Goal: Transaction & Acquisition: Purchase product/service

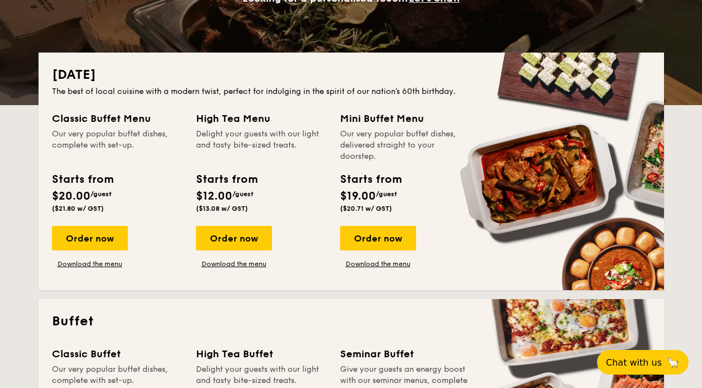
scroll to position [223, 0]
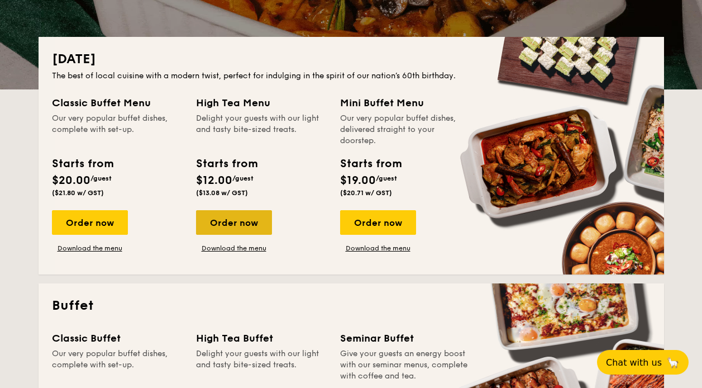
click at [231, 225] on div "Order now" at bounding box center [234, 222] width 76 height 25
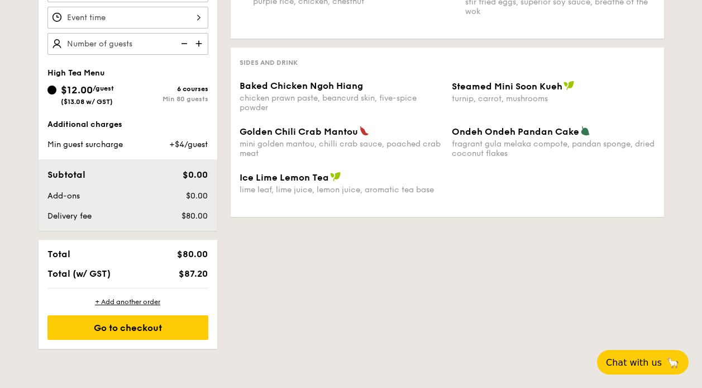
scroll to position [391, 0]
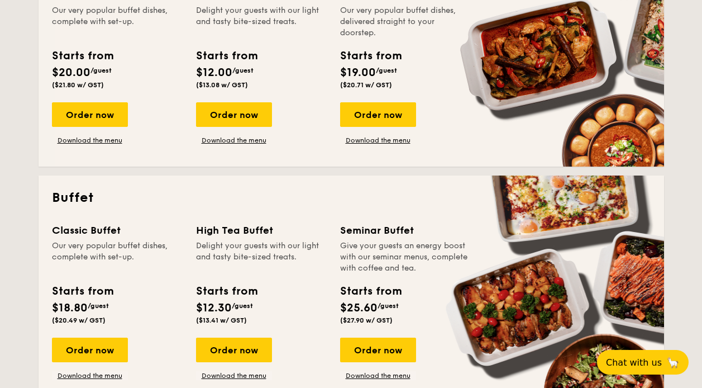
scroll to position [335, 0]
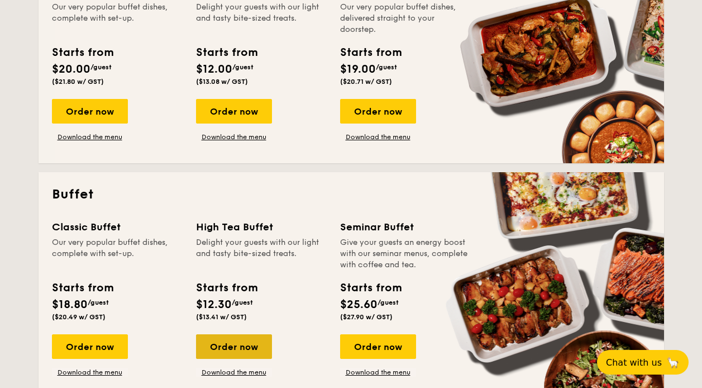
click at [238, 351] on div "Order now" at bounding box center [234, 346] width 76 height 25
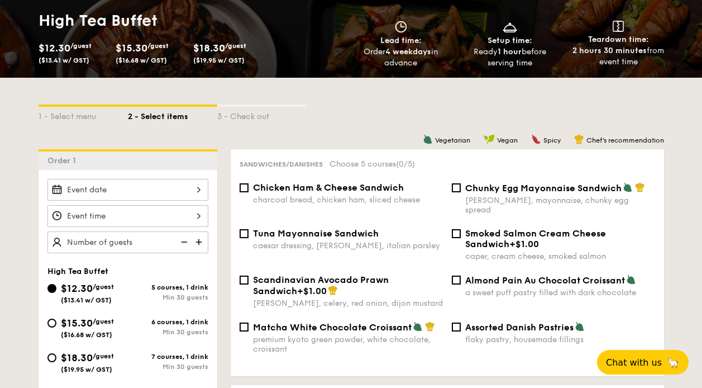
scroll to position [221, 0]
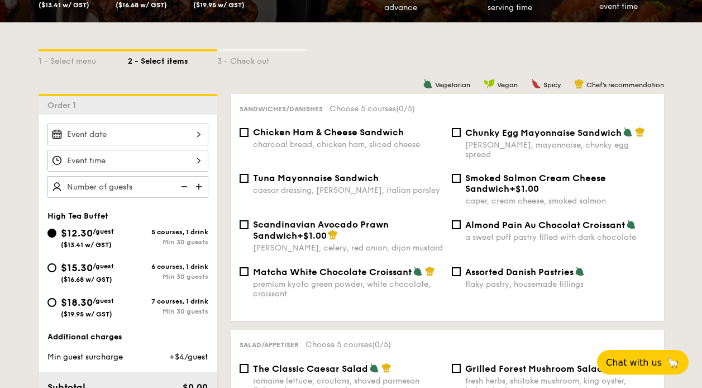
click at [443, 173] on div "Tuna Mayonnaise Sandwich caesar dressing, [GEOGRAPHIC_DATA], italian parsley" at bounding box center [341, 184] width 212 height 22
click at [446, 135] on div "Chicken Ham & Cheese Sandwich charcoal bread, chicken ham, sliced cheese" at bounding box center [341, 138] width 212 height 22
click at [466, 134] on span "Chunky Egg Mayonnaise Sandwich" at bounding box center [543, 132] width 156 height 11
click at [461, 134] on input "Chunky Egg Mayonnaise Sandwich dijon mustard, mayonnaise, chunky egg spread" at bounding box center [456, 132] width 9 height 9
checkbox input "true"
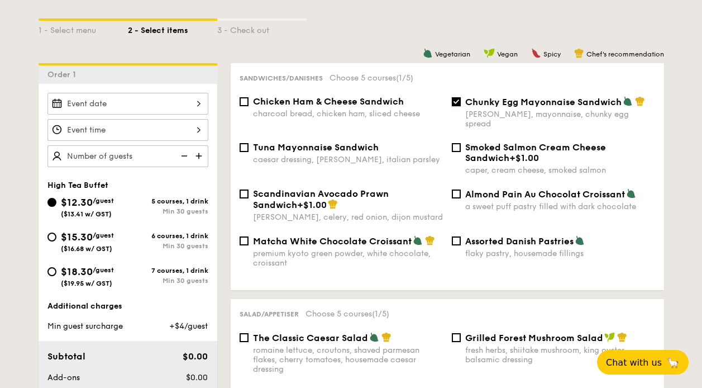
scroll to position [277, 0]
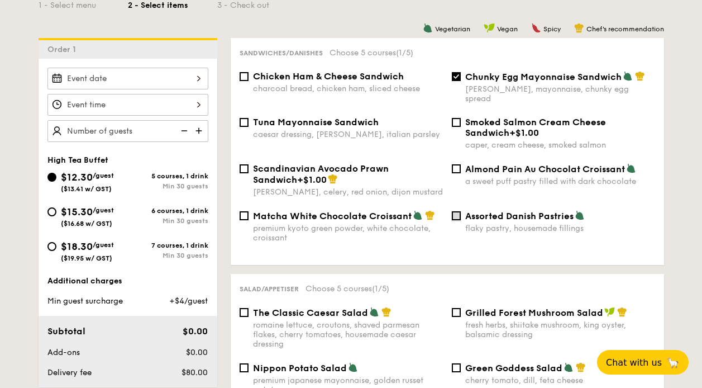
click at [460, 211] on input "Assorted Danish Pastries flaky pastry, housemade fillings" at bounding box center [456, 215] width 9 height 9
checkbox input "true"
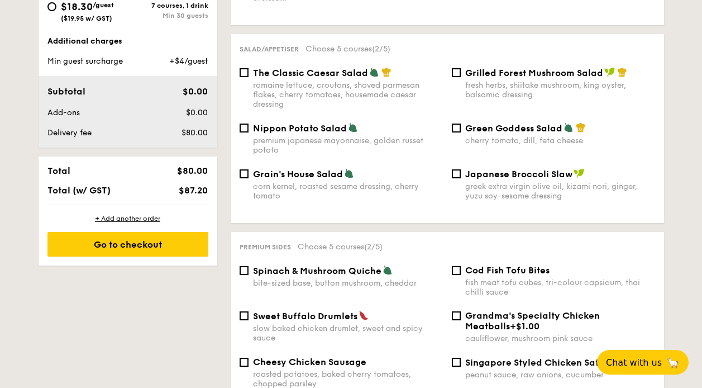
scroll to position [554, 0]
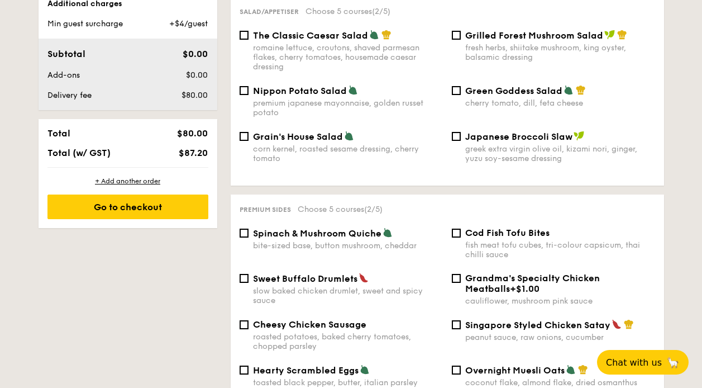
click at [249, 240] on label "Spinach & Mushroom Quiche bite-sized base, button mushroom, cheddar" at bounding box center [341, 245] width 203 height 11
click at [249, 232] on input "Spinach & Mushroom Quiche bite-sized base, button mushroom, cheddar" at bounding box center [244, 232] width 9 height 9
checkbox input "true"
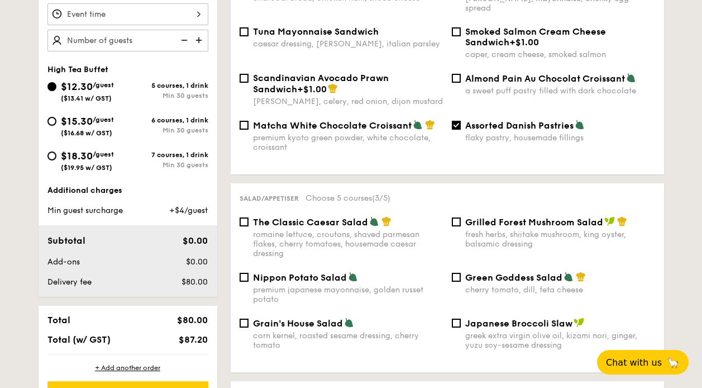
scroll to position [221, 0]
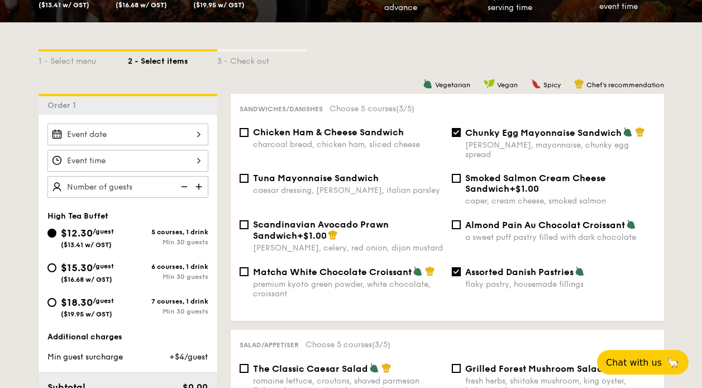
click at [452, 267] on input "Assorted Danish Pastries flaky pastry, housemade fillings" at bounding box center [456, 271] width 9 height 9
checkbox input "false"
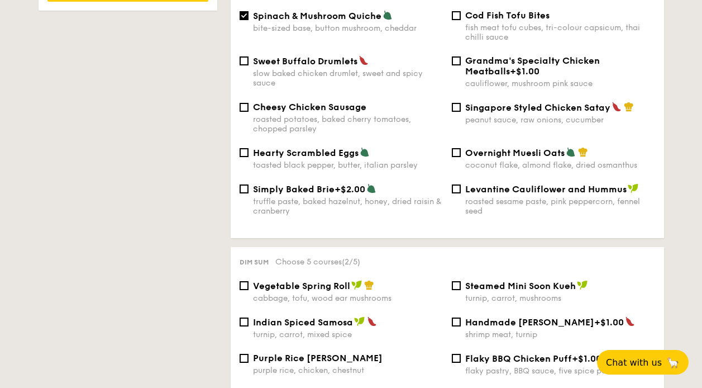
scroll to position [775, 0]
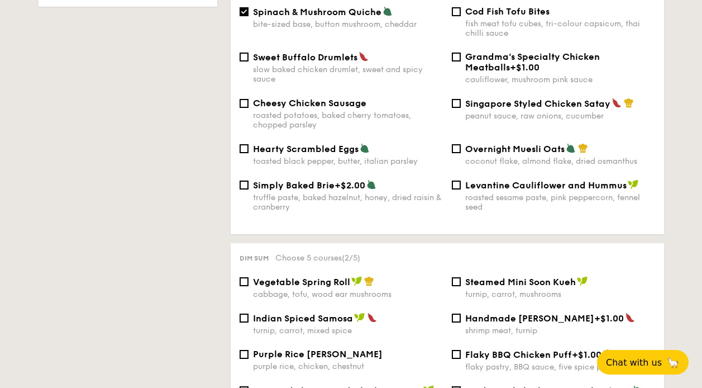
click at [280, 302] on div "Vegetable Spring Roll cabbage, tofu, wood ear mushrooms Steamed Mini Soon Kueh …" at bounding box center [447, 294] width 424 height 36
click at [280, 313] on span "Indian Spiced Samosa" at bounding box center [303, 318] width 100 height 11
click at [249, 313] on input "Indian Spiced Samosa turnip, carrot, mixed spice" at bounding box center [244, 317] width 9 height 9
checkbox input "true"
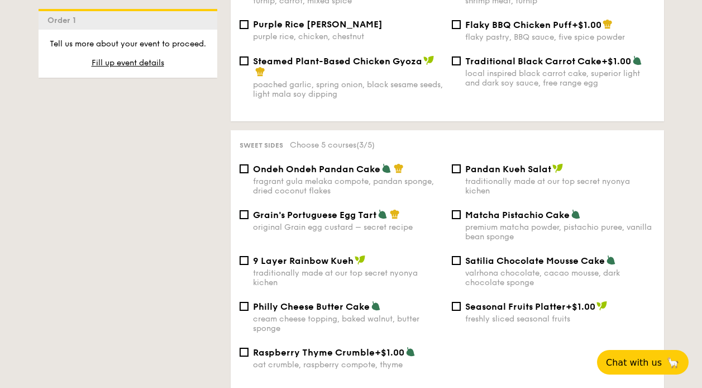
scroll to position [1108, 0]
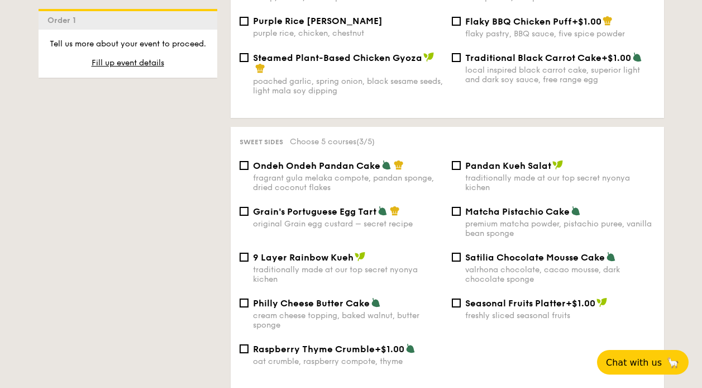
click at [461, 206] on div "Matcha Pistachio Cake premium matcha powder, pistachio puree, vanilla bean spon…" at bounding box center [553, 222] width 212 height 32
click at [460, 207] on input "Matcha Pistachio Cake premium matcha powder, pistachio puree, vanilla bean spon…" at bounding box center [456, 211] width 9 height 9
checkbox input "true"
click at [462, 241] on div "Grain's Portuguese Egg Tart original Grain egg custard – secret recipe Matcha P…" at bounding box center [447, 229] width 424 height 46
click at [459, 252] on input "Satilia Chocolate Mousse Cake valrhona chocolate, cacao mousse, dark chocolate …" at bounding box center [456, 256] width 9 height 9
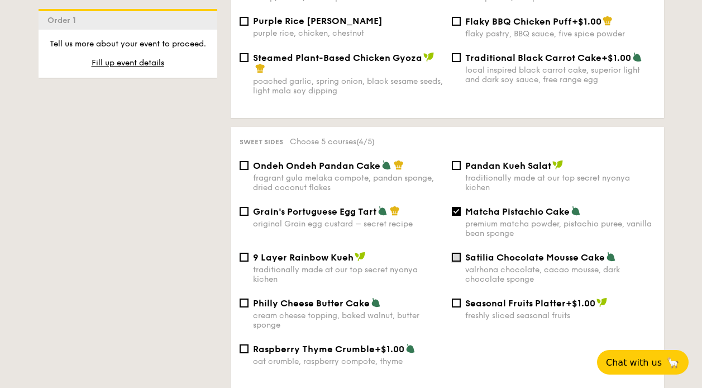
checkbox input "true"
click at [262, 208] on div "Grain's Portuguese Egg Tart original Grain egg custard – secret recipe" at bounding box center [348, 217] width 190 height 23
click at [249, 208] on input "Grain's Portuguese Egg Tart original Grain egg custard – secret recipe" at bounding box center [244, 211] width 9 height 9
checkbox input "true"
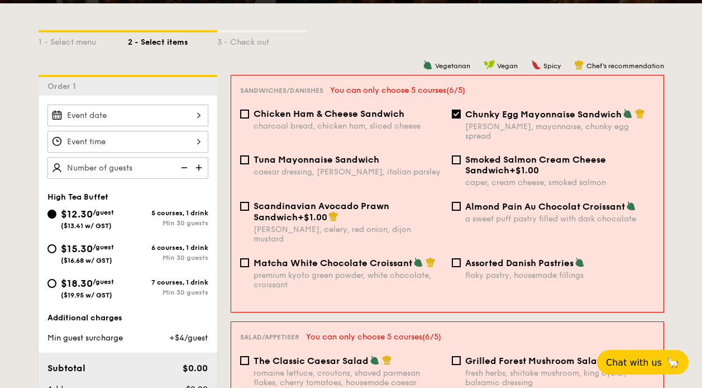
scroll to position [223, 0]
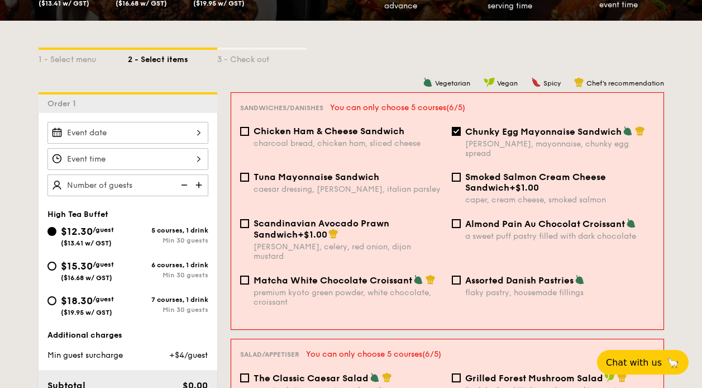
click at [89, 271] on span "$15.30" at bounding box center [77, 266] width 32 height 12
click at [56, 270] on input "$15.30 /guest ($16.68 w/ GST) 6 courses, 1 drink Min 30 guests" at bounding box center [51, 265] width 9 height 9
radio input "true"
checkbox input "false"
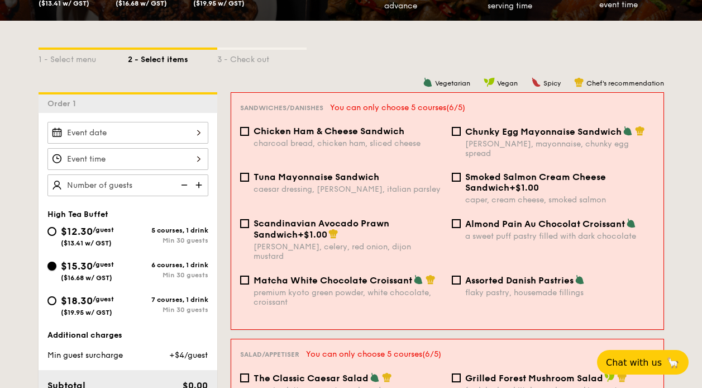
checkbox input "false"
radio input "true"
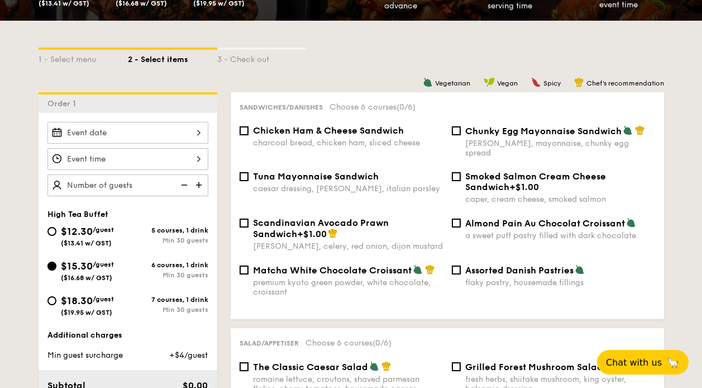
click at [58, 271] on div "$15.30 /guest ($16.68 w/ GST)" at bounding box center [87, 269] width 80 height 23
click at [56, 270] on input "$15.30 /guest ($16.68 w/ GST) 6 courses, 1 drink Min 30 guests" at bounding box center [51, 265] width 9 height 9
click at [147, 163] on input "$12.30 /guest ($13.41 w/ GST)" at bounding box center [127, 159] width 161 height 22
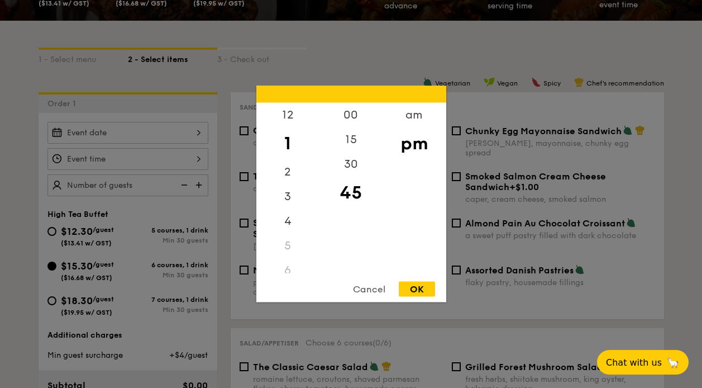
click at [147, 160] on div at bounding box center [351, 194] width 702 height 388
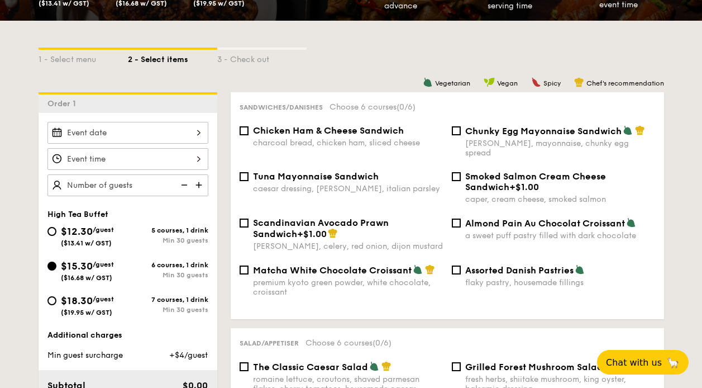
click at [158, 126] on div at bounding box center [351, 194] width 702 height 388
click at [158, 132] on input "$12.30 /guest ($13.41 w/ GST)" at bounding box center [127, 133] width 161 height 22
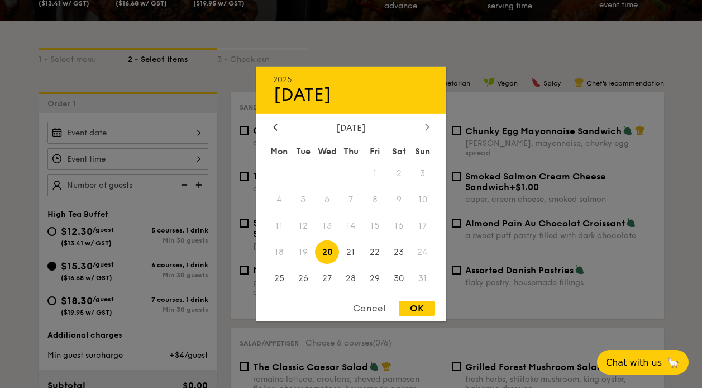
click at [429, 126] on div at bounding box center [427, 127] width 10 height 11
click at [375, 170] on span "5" at bounding box center [375, 173] width 24 height 24
click at [424, 303] on div "OK" at bounding box center [417, 307] width 36 height 15
type input "Sep 05, 2025"
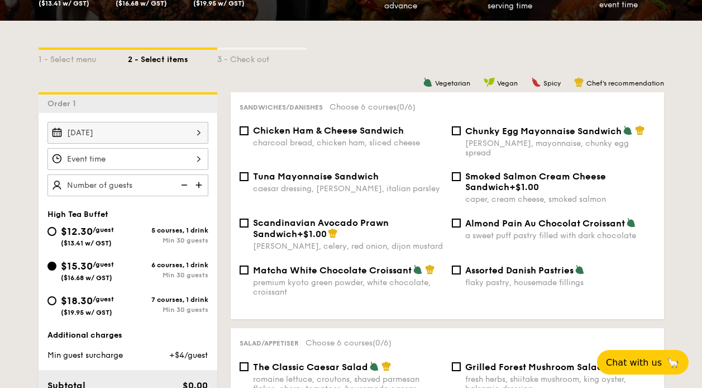
click at [115, 155] on input "$12.30 /guest ($13.41 w/ GST)" at bounding box center [127, 159] width 161 height 22
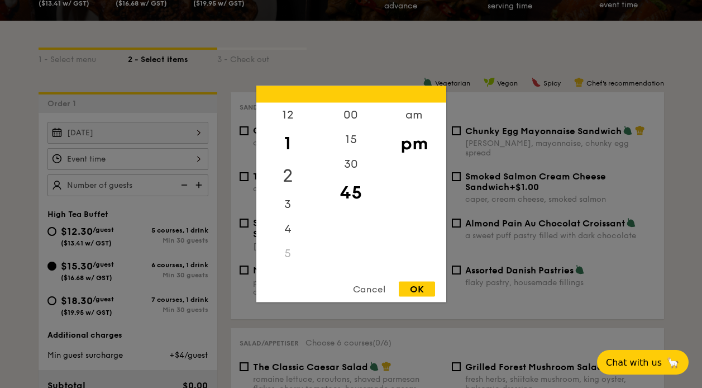
click at [291, 168] on div "2" at bounding box center [287, 176] width 63 height 32
click at [342, 121] on div "00" at bounding box center [350, 119] width 63 height 32
click at [411, 283] on div "OK" at bounding box center [417, 288] width 36 height 15
type input "2:00PM"
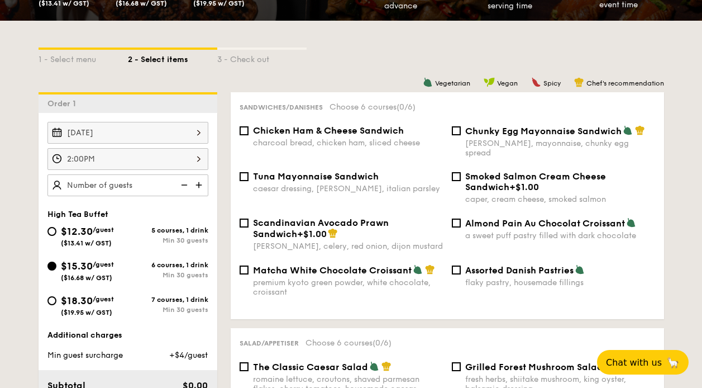
click at [144, 185] on input "text" at bounding box center [127, 185] width 161 height 22
type input "30 guests"
click at [424, 337] on div "Salad/Appetiser Choose 6 courses (0/6)" at bounding box center [448, 342] width 416 height 11
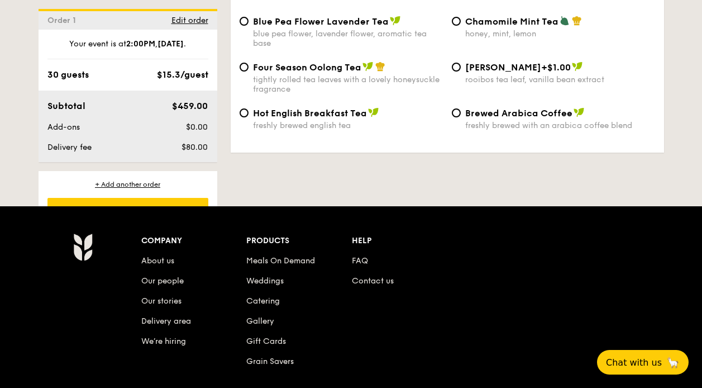
scroll to position [1760, 0]
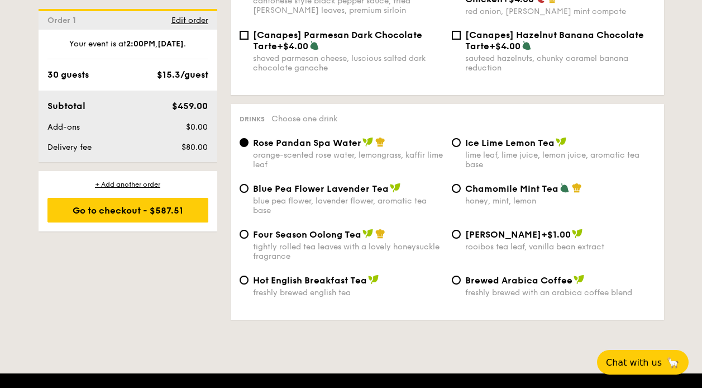
click at [295, 275] on span "Hot English Breakfast Tea" at bounding box center [310, 280] width 114 height 11
click at [249, 275] on input "Hot English Breakfast Tea freshly brewed english tea" at bounding box center [244, 279] width 9 height 9
radio input "true"
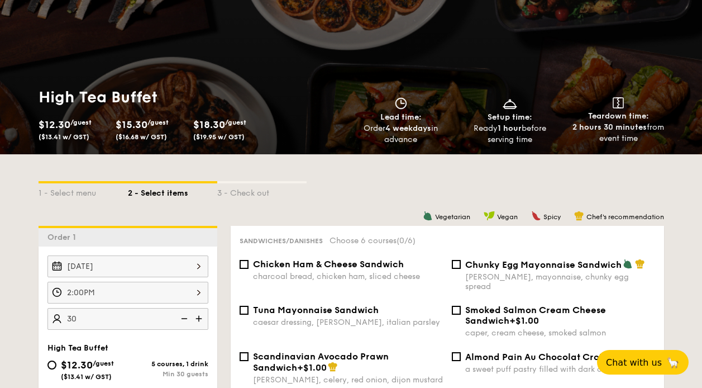
scroll to position [111, 0]
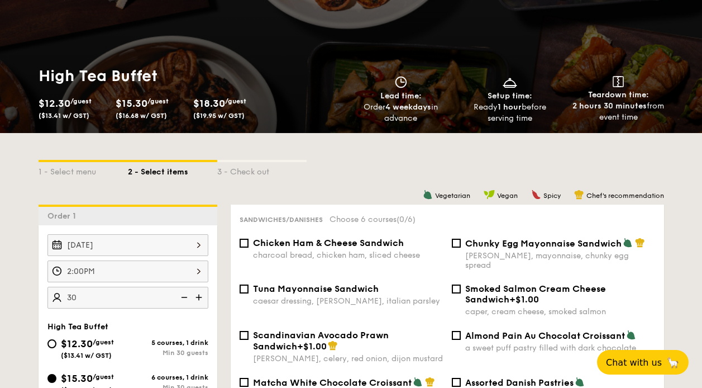
click at [346, 181] on div "1 - Select menu 2 - Select items 3 - Check out" at bounding box center [352, 168] width 626 height 71
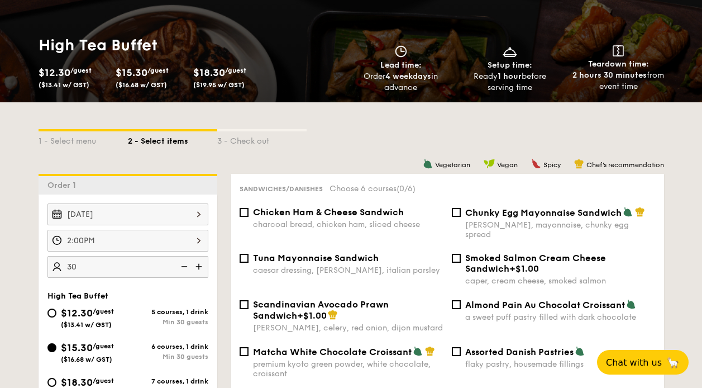
scroll to position [166, 0]
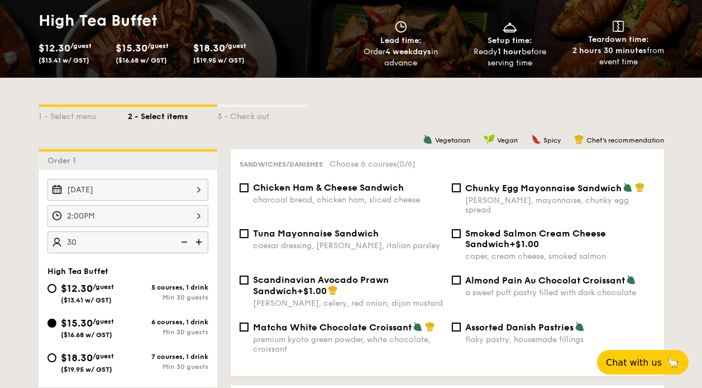
click at [462, 187] on div "Chunky Egg Mayonnaise Sandwich dijon mustard, mayonnaise, chunky egg spread" at bounding box center [553, 198] width 212 height 32
click at [461, 182] on div "Sandwiches/Danishes Choose 6 courses (0/6) Chicken Ham & Cheese Sandwich charco…" at bounding box center [447, 262] width 433 height 227
click at [459, 187] on input "Chunky Egg Mayonnaise Sandwich dijon mustard, mayonnaise, chunky egg spread" at bounding box center [456, 187] width 9 height 9
checkbox input "true"
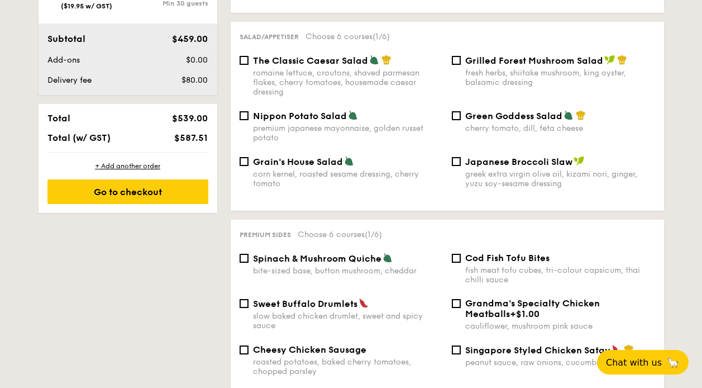
scroll to position [554, 0]
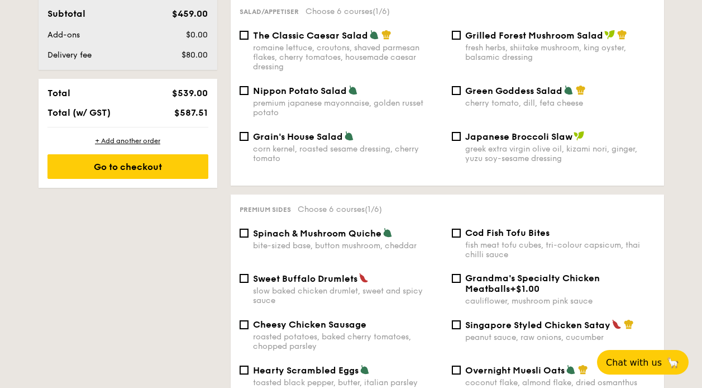
click at [372, 241] on div "bite-sized base, button mushroom, cheddar" at bounding box center [348, 245] width 190 height 9
click at [249, 233] on input "Spinach & Mushroom Quiche bite-sized base, button mushroom, cheddar" at bounding box center [244, 232] width 9 height 9
checkbox input "true"
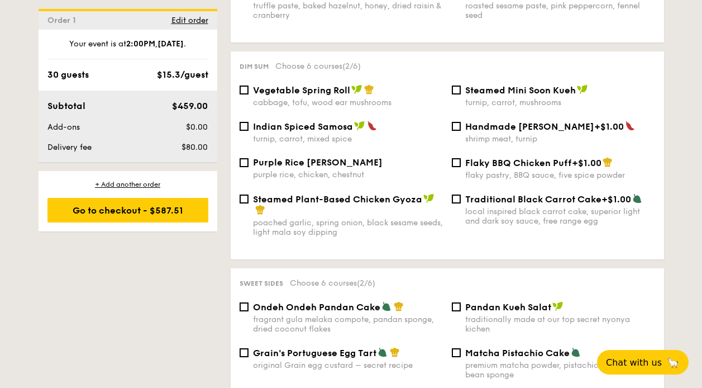
scroll to position [942, 0]
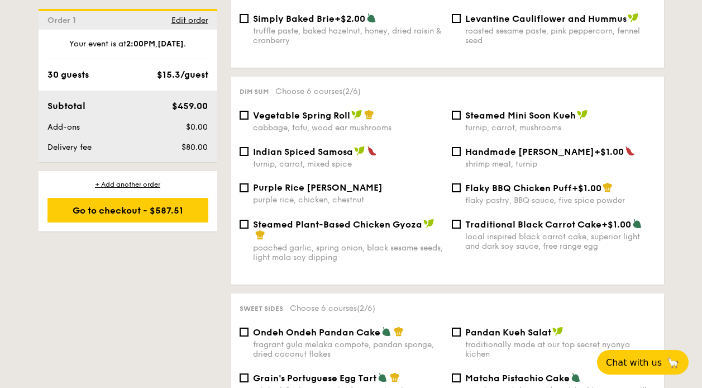
click at [337, 146] on span "Indian Spiced Samosa" at bounding box center [303, 151] width 100 height 11
click at [249, 147] on input "Indian Spiced Samosa turnip, carrot, mixed spice" at bounding box center [244, 151] width 9 height 9
checkbox input "true"
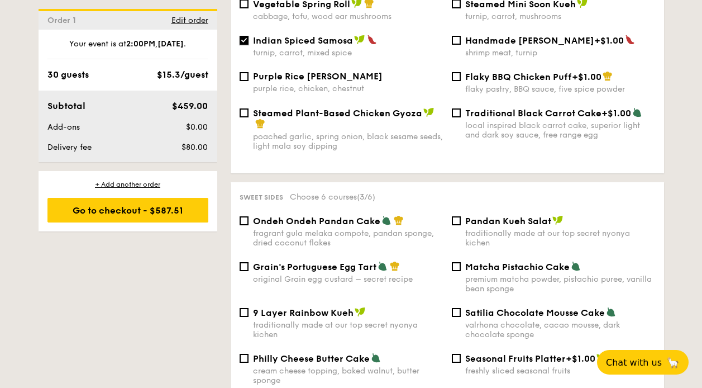
scroll to position [1108, 0]
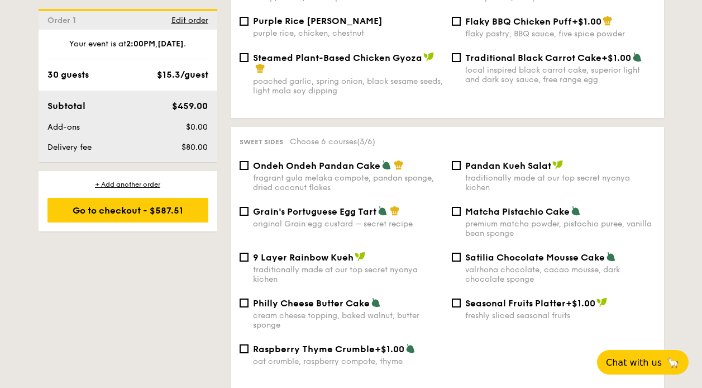
click at [317, 207] on span "Grain's Portuguese Egg Tart" at bounding box center [314, 211] width 123 height 11
click at [249, 207] on input "Grain's Portuguese Egg Tart original Grain egg custard – secret recipe" at bounding box center [244, 211] width 9 height 9
checkbox input "true"
click at [470, 206] on span "Matcha Pistachio Cake" at bounding box center [517, 211] width 104 height 11
click at [461, 207] on input "Matcha Pistachio Cake premium matcha powder, pistachio puree, vanilla bean spon…" at bounding box center [456, 211] width 9 height 9
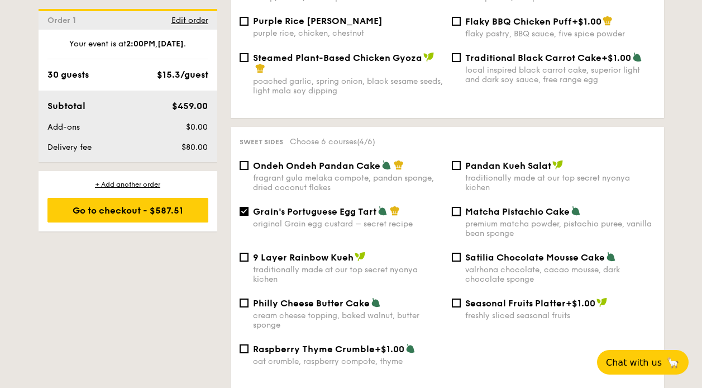
checkbox input "true"
click at [479, 254] on div "Satilia Chocolate Mousse Cake valrhona chocolate, cacao mousse, dark chocolate …" at bounding box center [560, 267] width 190 height 32
click at [461, 254] on input "Satilia Chocolate Mousse Cake valrhona chocolate, cacao mousse, dark chocolate …" at bounding box center [456, 256] width 9 height 9
checkbox input "true"
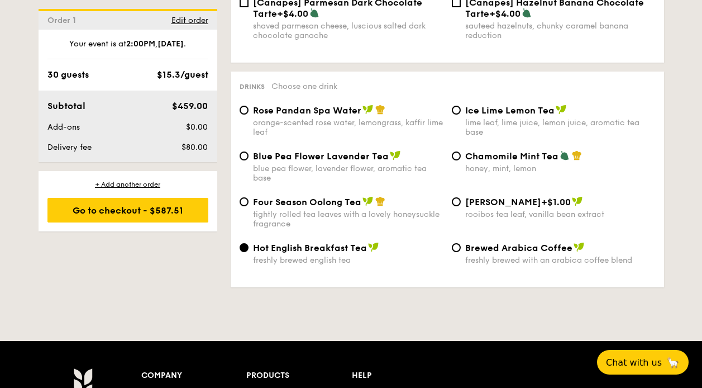
scroll to position [1773, 0]
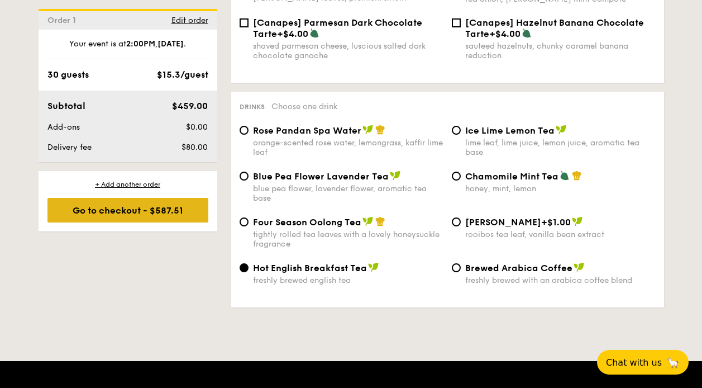
click at [180, 213] on div "Go to checkout - $587.51" at bounding box center [127, 210] width 161 height 25
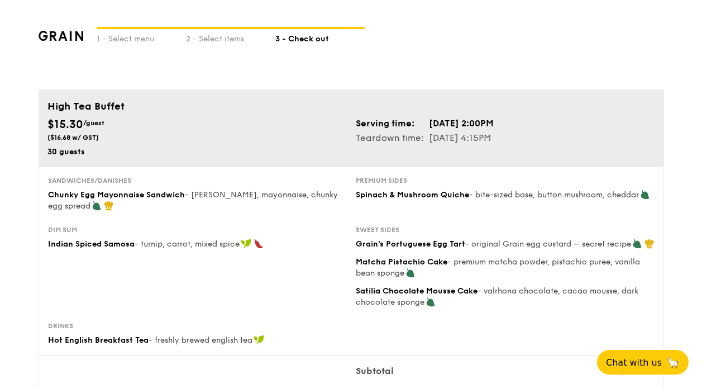
scroll to position [895, 0]
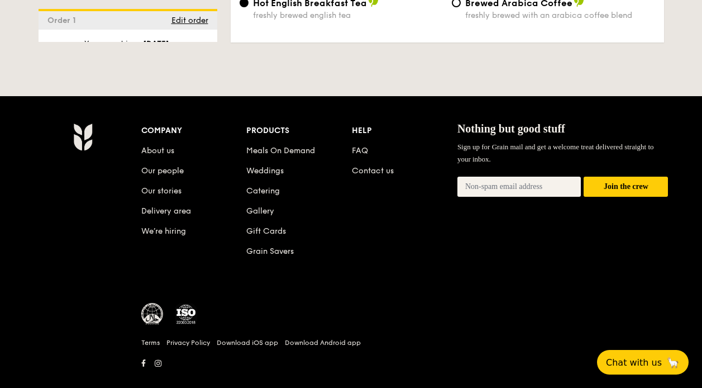
scroll to position [1760, 0]
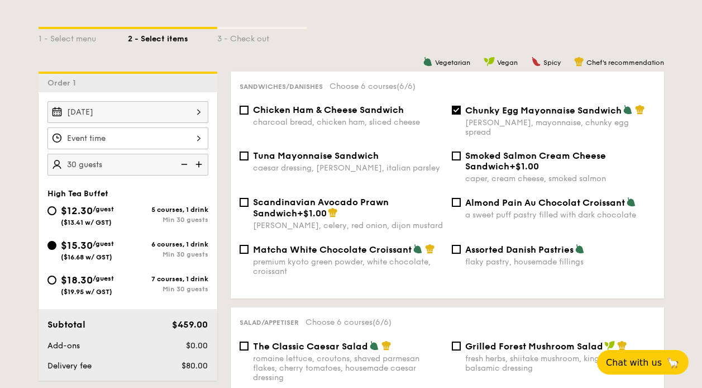
scroll to position [277, 0]
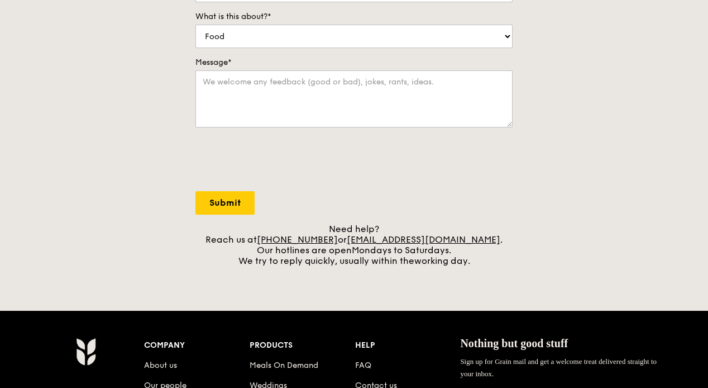
scroll to position [335, 0]
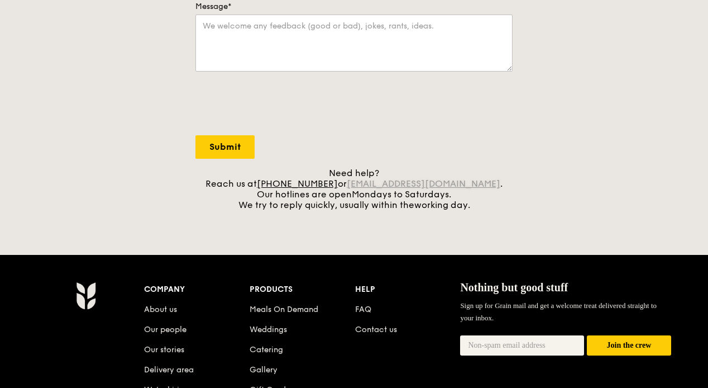
click at [469, 183] on link "[EMAIL_ADDRESS][DOMAIN_NAME]" at bounding box center [424, 183] width 154 height 11
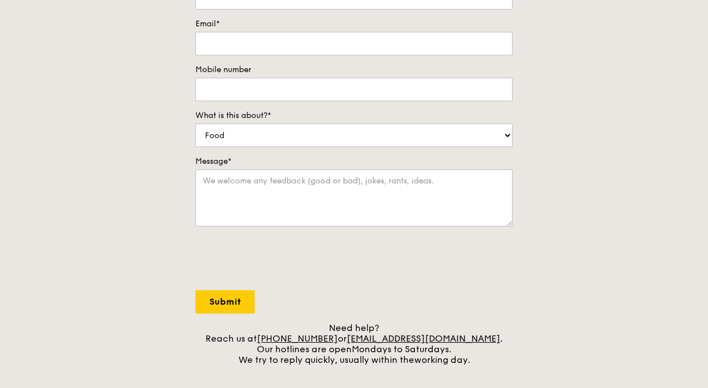
scroll to position [0, 0]
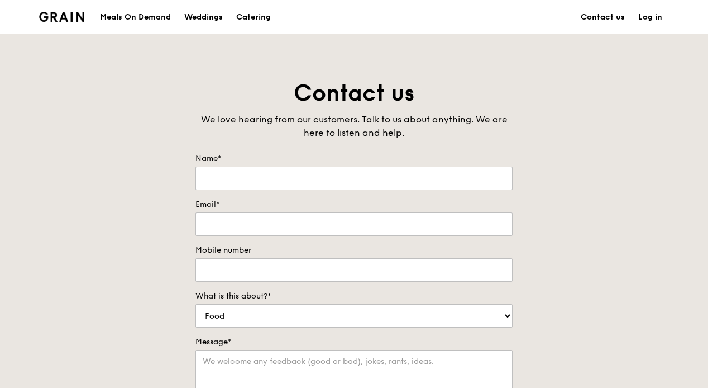
click at [60, 152] on div "Contact us We love hearing from our customers. Talk to us about anything. We ar…" at bounding box center [354, 311] width 708 height 467
